Goal: Information Seeking & Learning: Learn about a topic

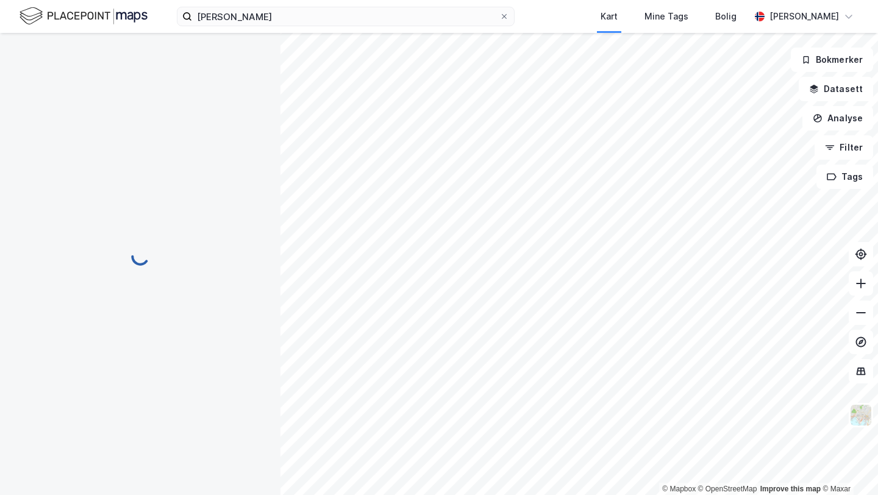
scroll to position [207, 0]
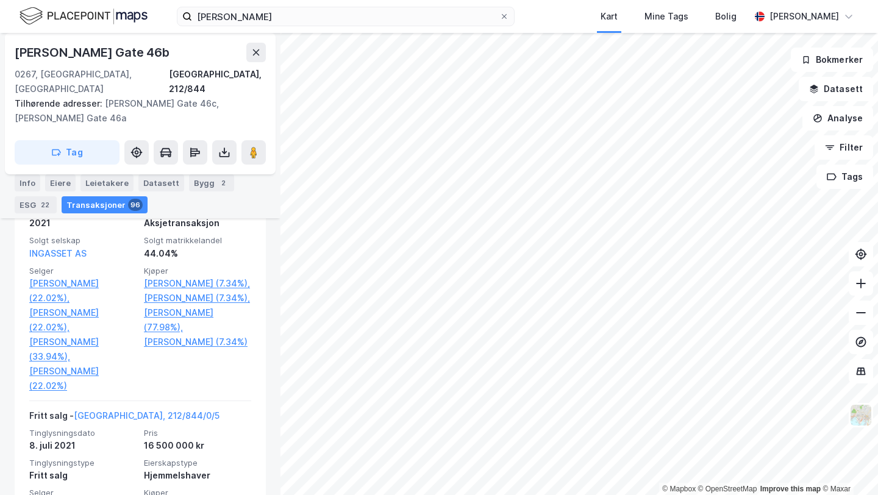
scroll to position [2026, 0]
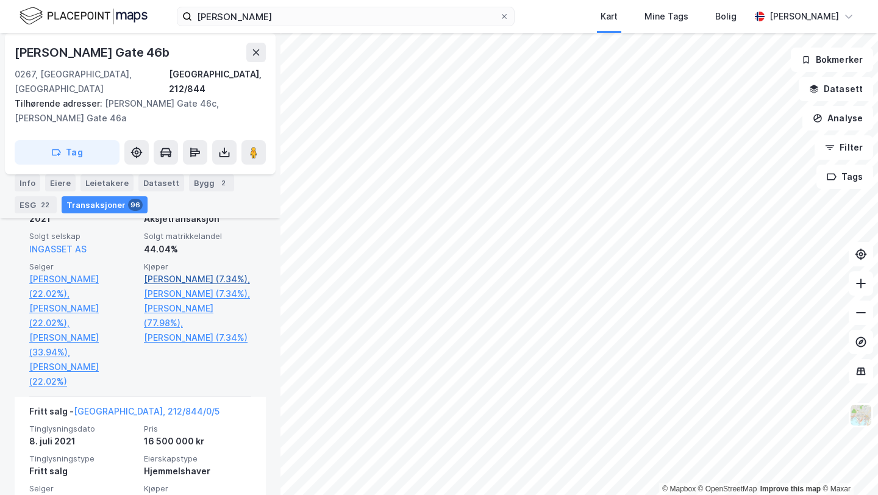
click at [172, 272] on link "[PERSON_NAME] (7.34%)," at bounding box center [197, 279] width 107 height 15
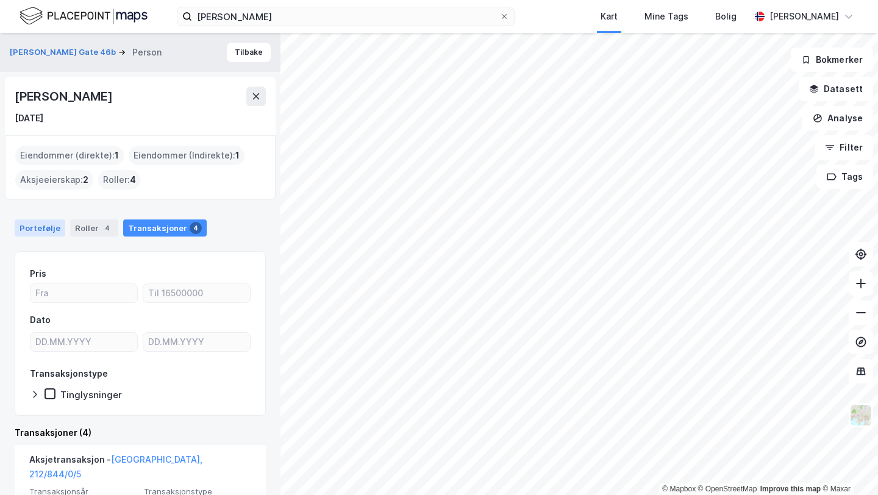
click at [38, 225] on div "Portefølje" at bounding box center [40, 228] width 51 height 17
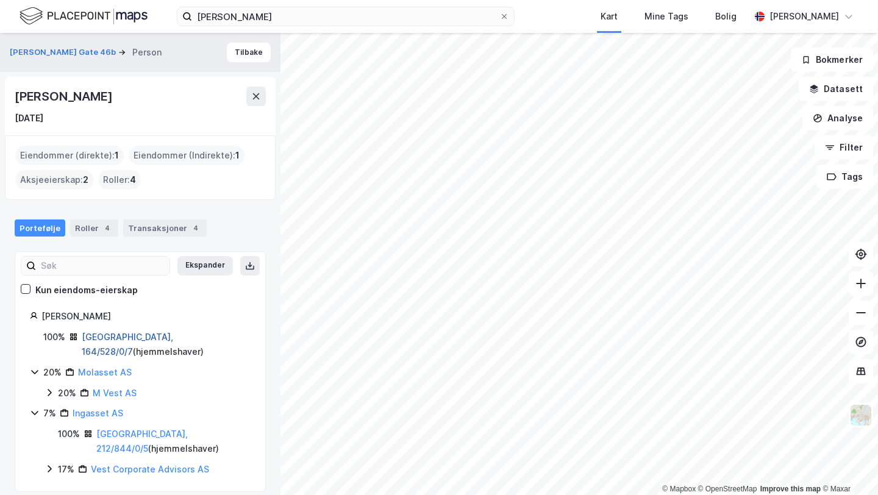
click at [118, 337] on link "[GEOGRAPHIC_DATA], 164/528/0/7" at bounding box center [127, 344] width 91 height 25
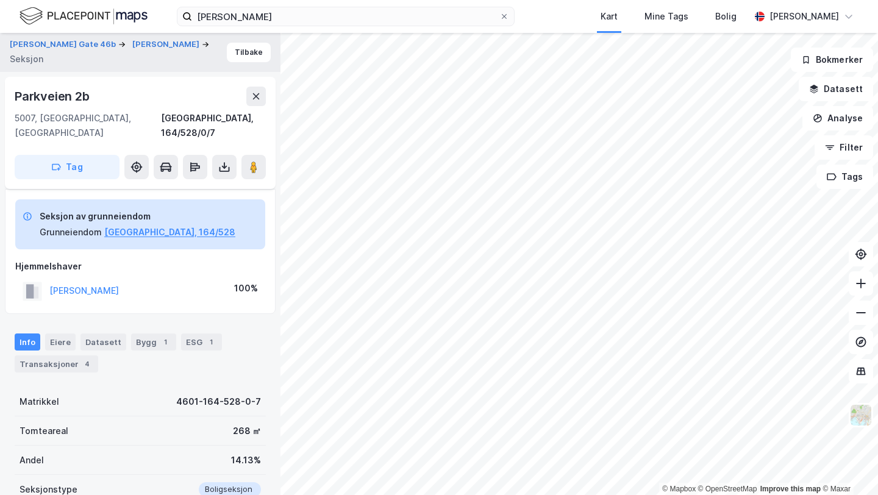
scroll to position [117, 0]
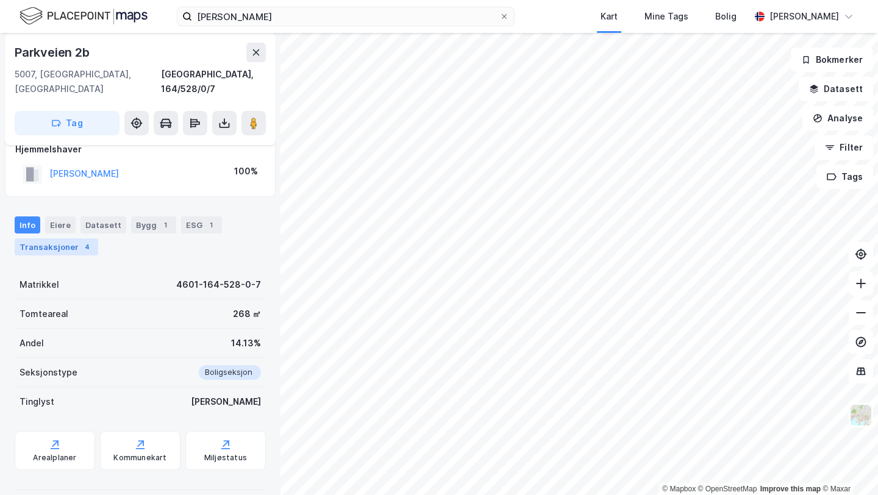
click at [63, 238] on div "Transaksjoner 4" at bounding box center [57, 246] width 84 height 17
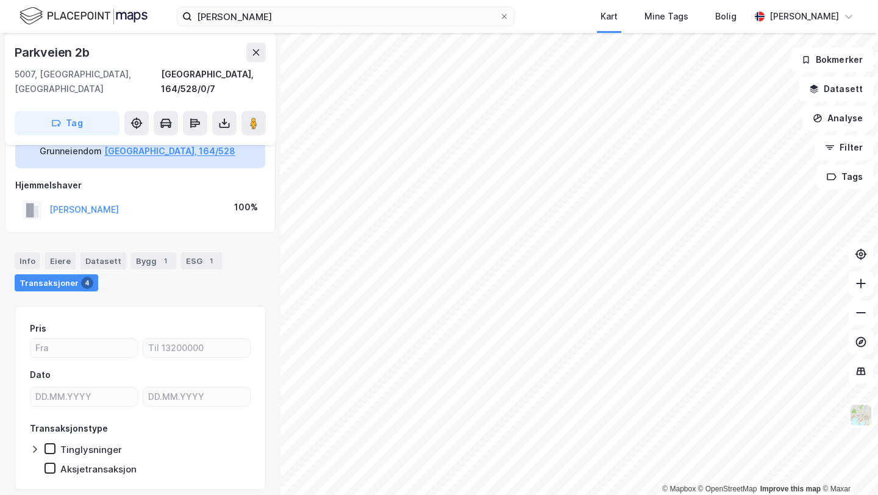
scroll to position [81, 0]
click at [0, 0] on button "[PERSON_NAME]" at bounding box center [0, 0] width 0 height 0
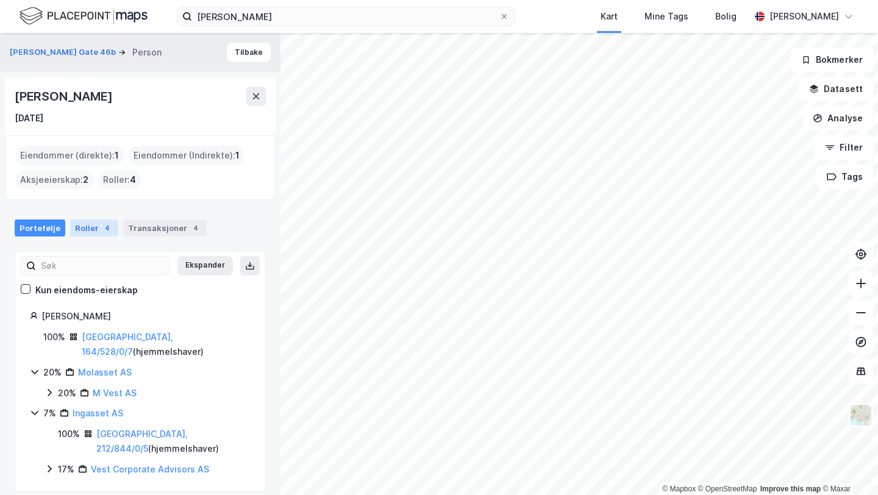
click at [88, 223] on div "Roller 4" at bounding box center [94, 228] width 48 height 17
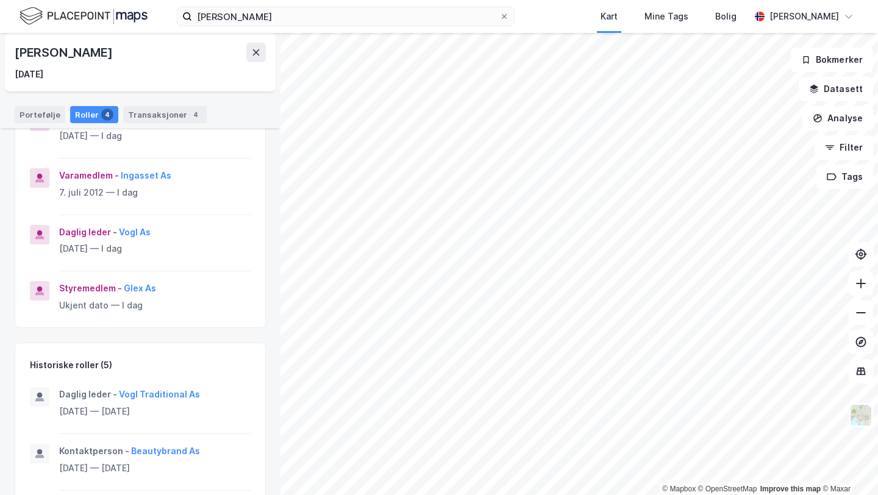
scroll to position [154, 0]
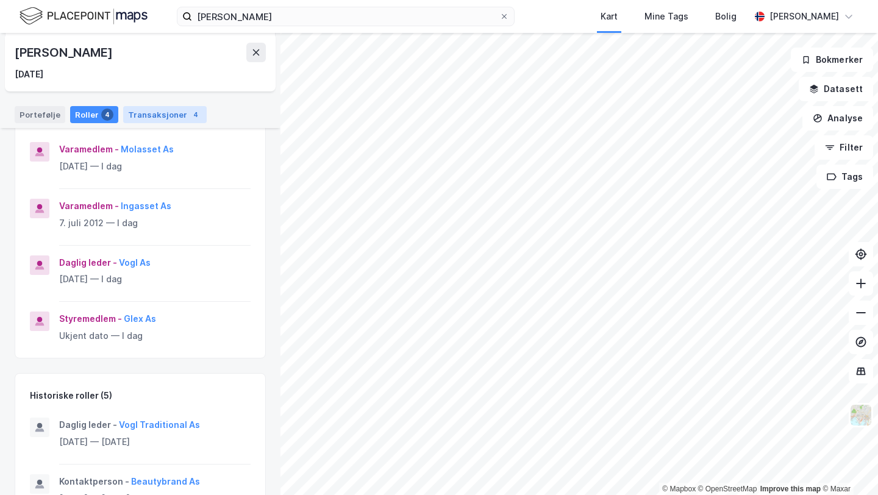
click at [167, 112] on div "Transaksjoner 4" at bounding box center [165, 114] width 84 height 17
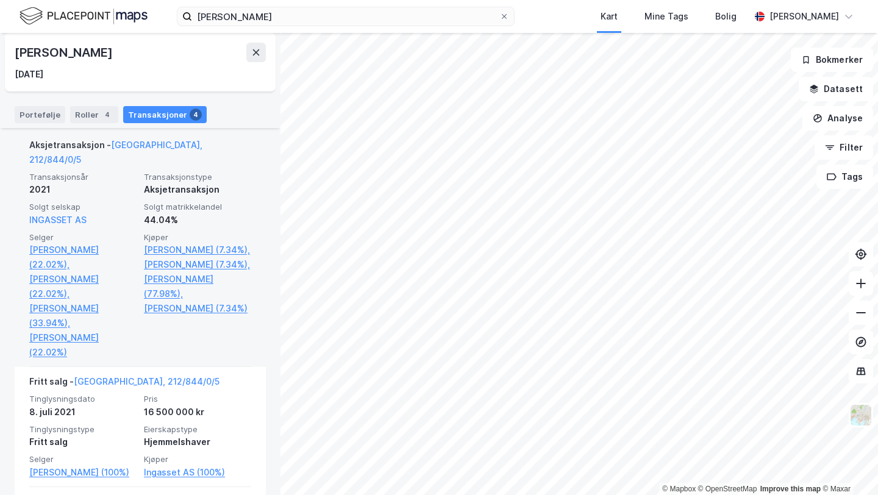
scroll to position [314, 0]
click at [179, 268] on link "[PERSON_NAME] (7.34%)," at bounding box center [197, 265] width 107 height 15
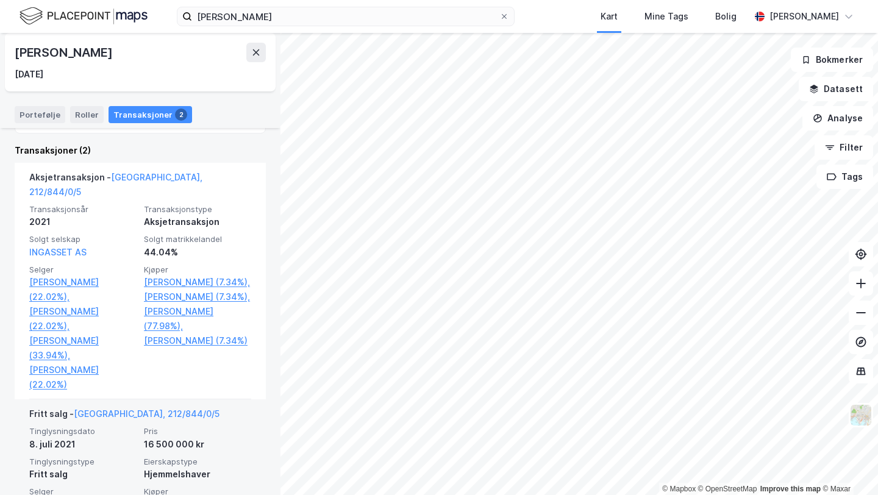
scroll to position [275, 0]
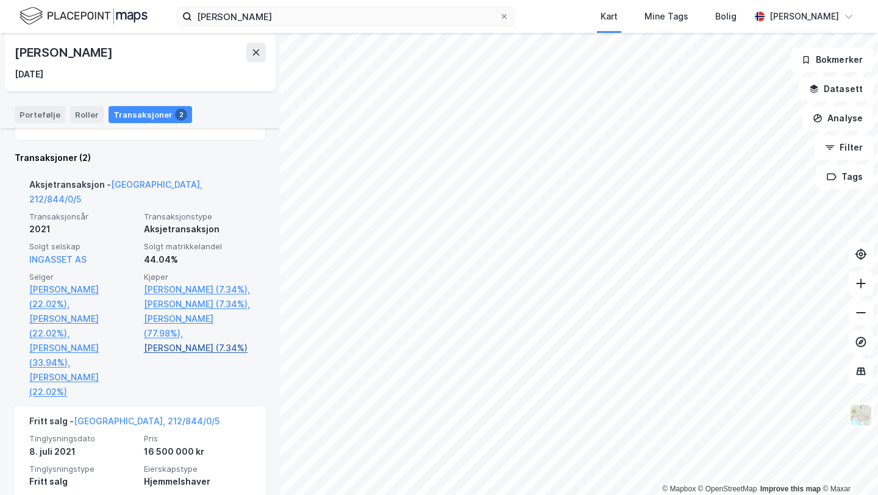
click at [162, 356] on link "[PERSON_NAME] (7.34%)" at bounding box center [197, 348] width 107 height 15
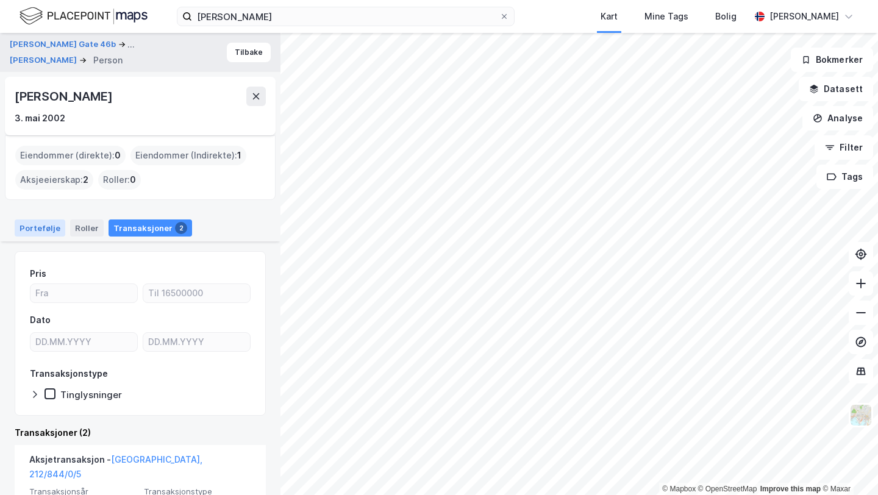
click at [40, 226] on div "Portefølje" at bounding box center [40, 228] width 51 height 17
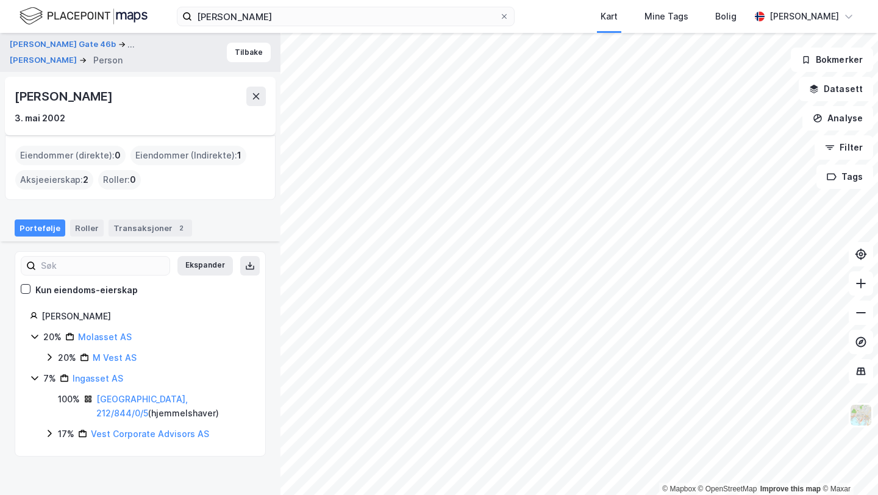
click at [110, 103] on div "[PERSON_NAME]" at bounding box center [65, 97] width 100 height 20
